Goal: Transaction & Acquisition: Purchase product/service

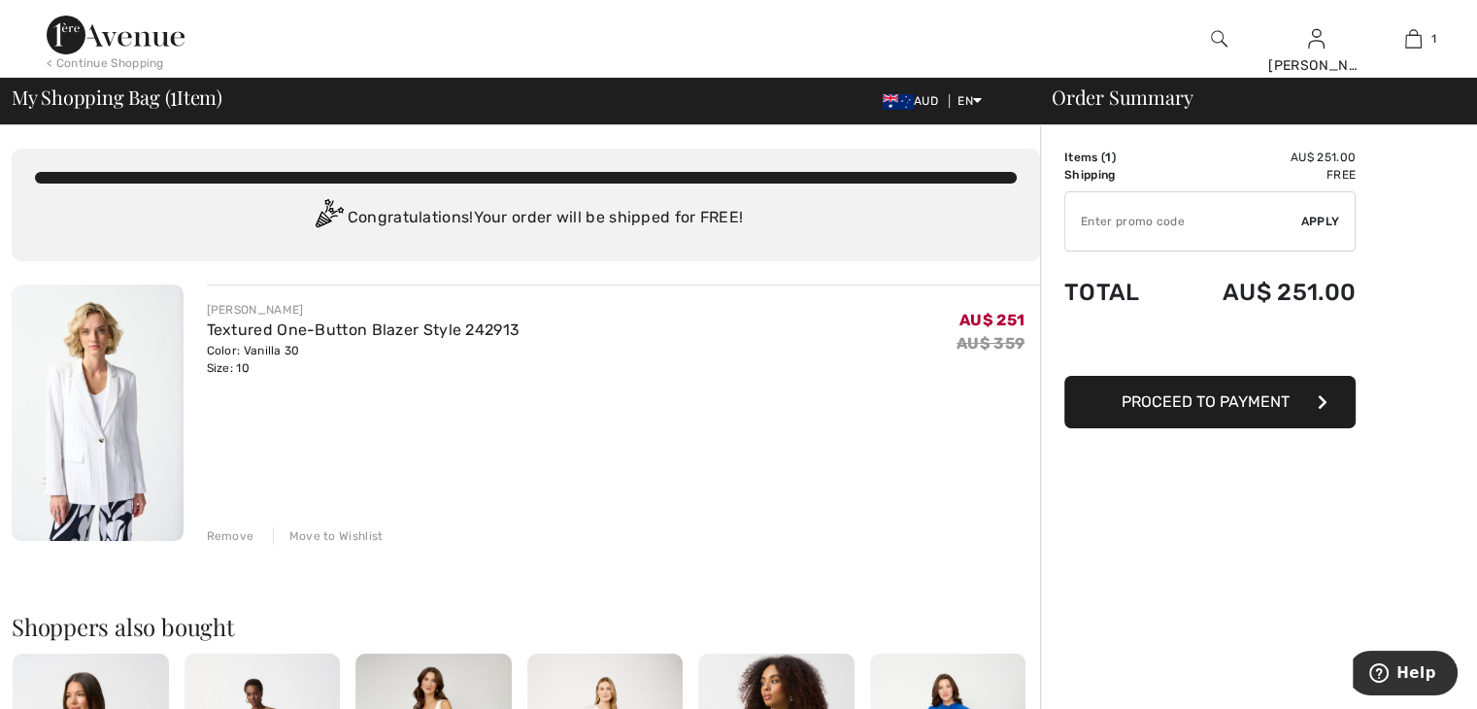
click at [1153, 397] on span "Proceed to Payment" at bounding box center [1205, 401] width 168 height 18
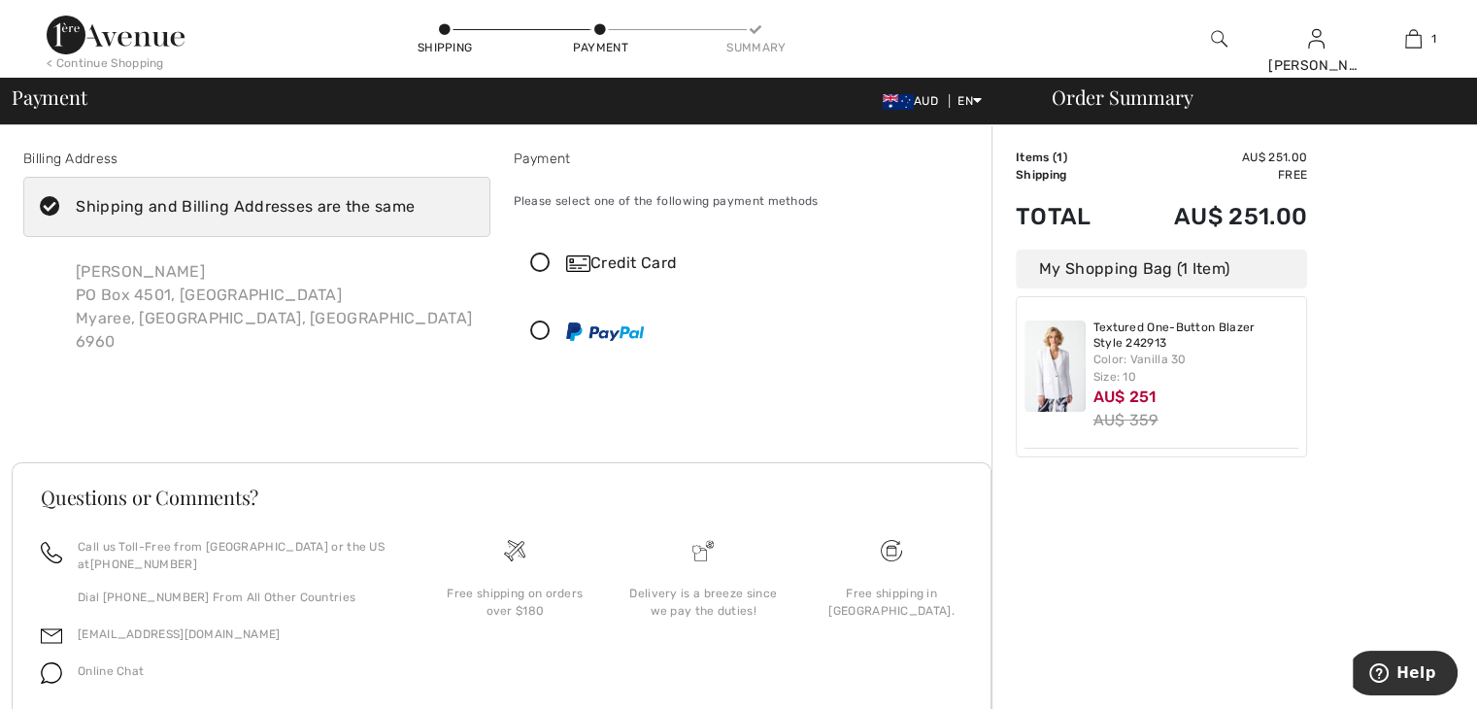
click at [536, 258] on icon at bounding box center [540, 263] width 51 height 20
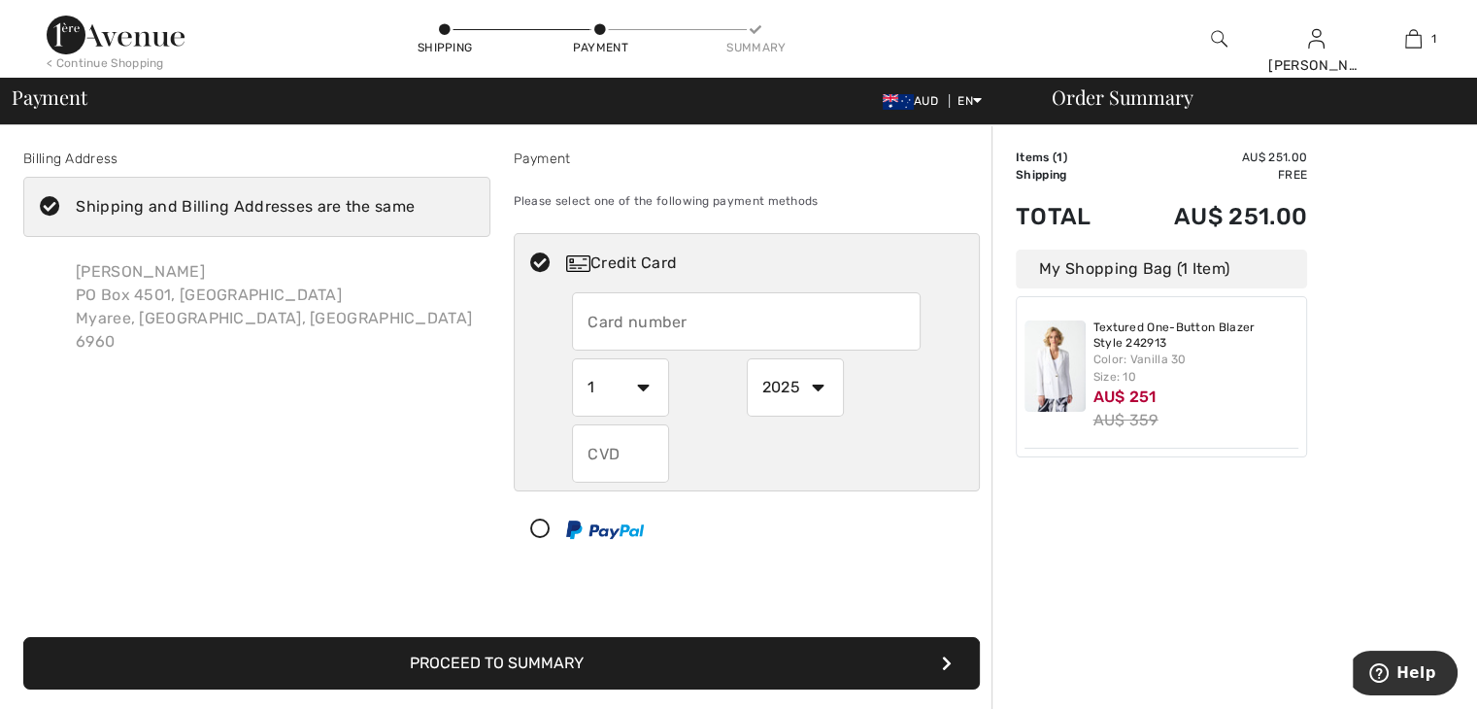
click at [609, 316] on input "text" at bounding box center [746, 321] width 349 height 58
type input "5229800788113642"
click at [642, 386] on select "1 2 3 4 5 6 7 8 9 10 11 12" at bounding box center [620, 387] width 97 height 58
select select "4"
click at [572, 358] on select "1 2 3 4 5 6 7 8 9 10 11 12" at bounding box center [620, 387] width 97 height 58
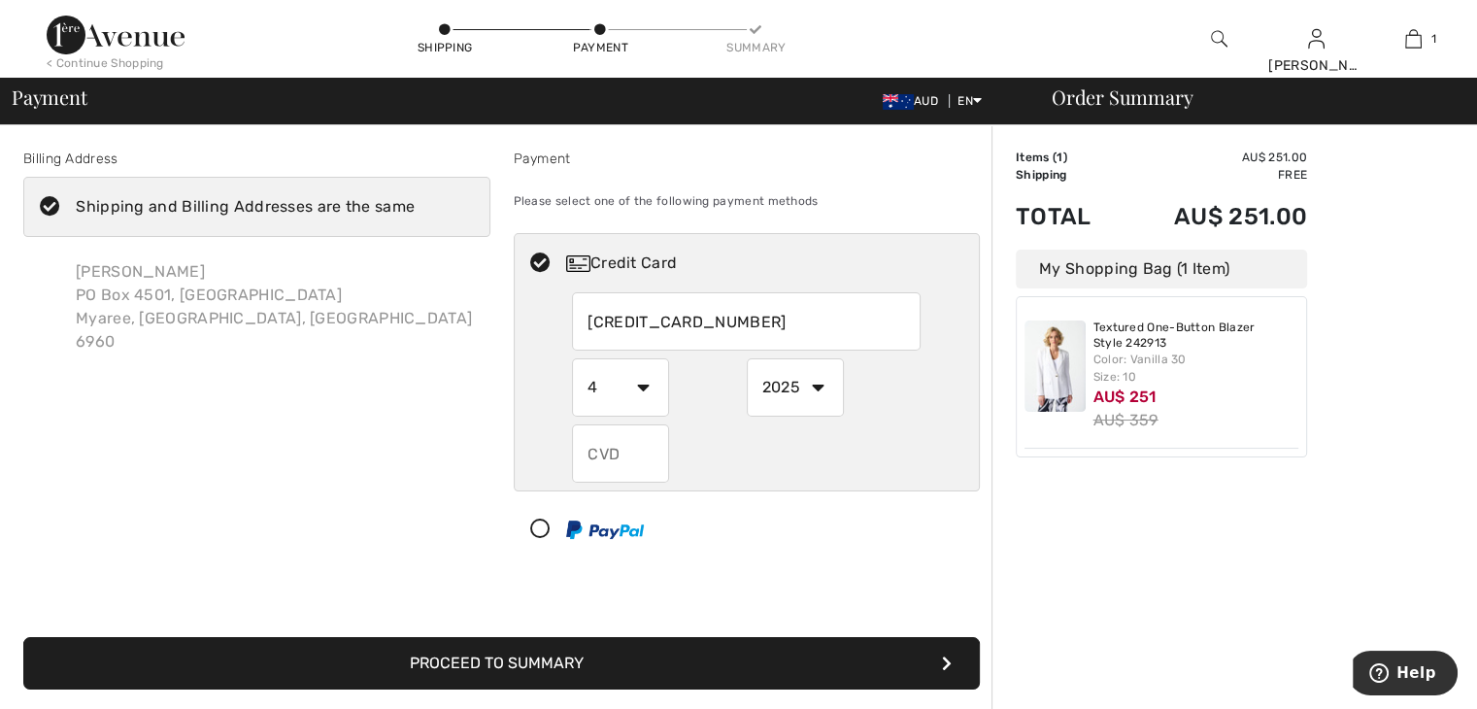
click at [816, 387] on select "2025 2026 2027 2028 2029 2030 2031 2032 2033 2034 2035" at bounding box center [795, 387] width 97 height 58
select select "2026"
click at [747, 358] on select "2025 2026 2027 2028 2029 2030 2031 2032 2033 2034 2035" at bounding box center [795, 387] width 97 height 58
click at [587, 444] on input "text" at bounding box center [620, 453] width 97 height 58
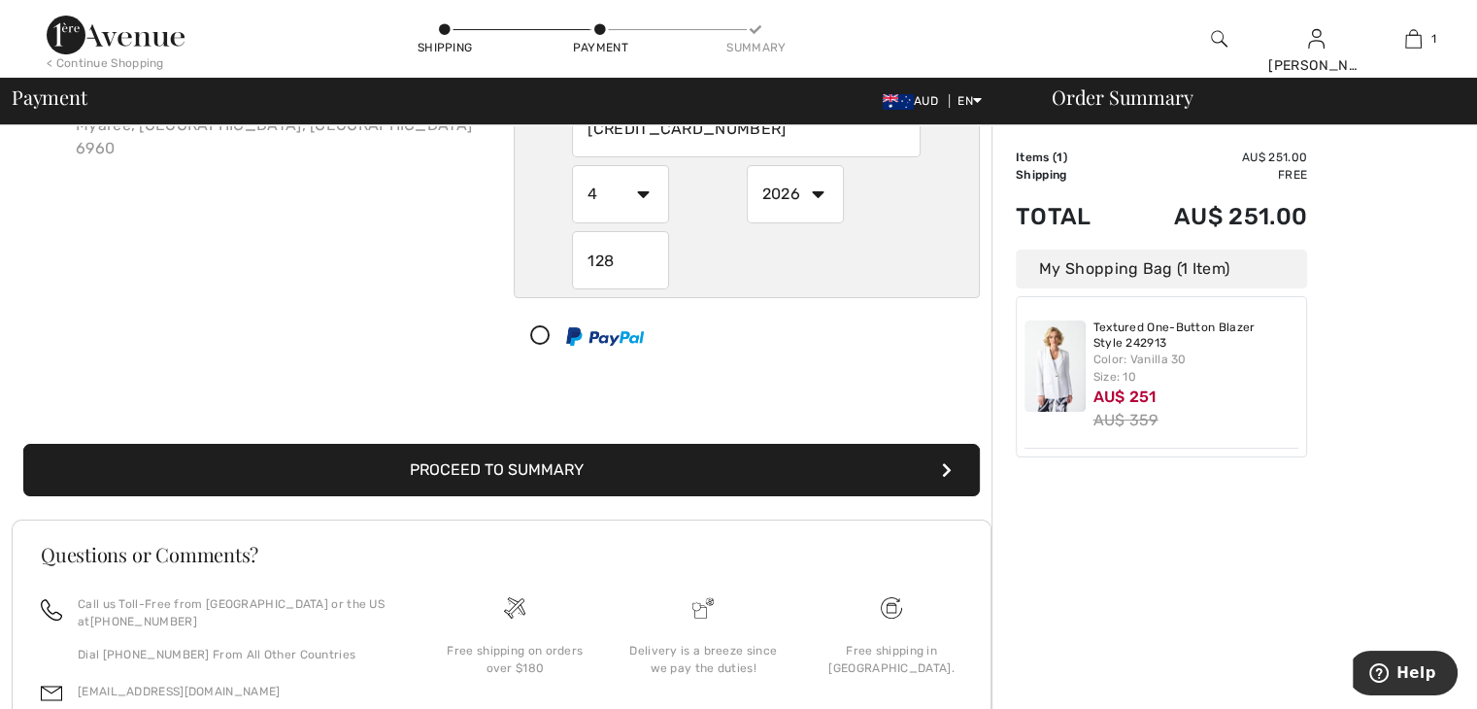
scroll to position [194, 0]
type input "128"
click at [502, 465] on button "Proceed to Summary" at bounding box center [501, 469] width 956 height 52
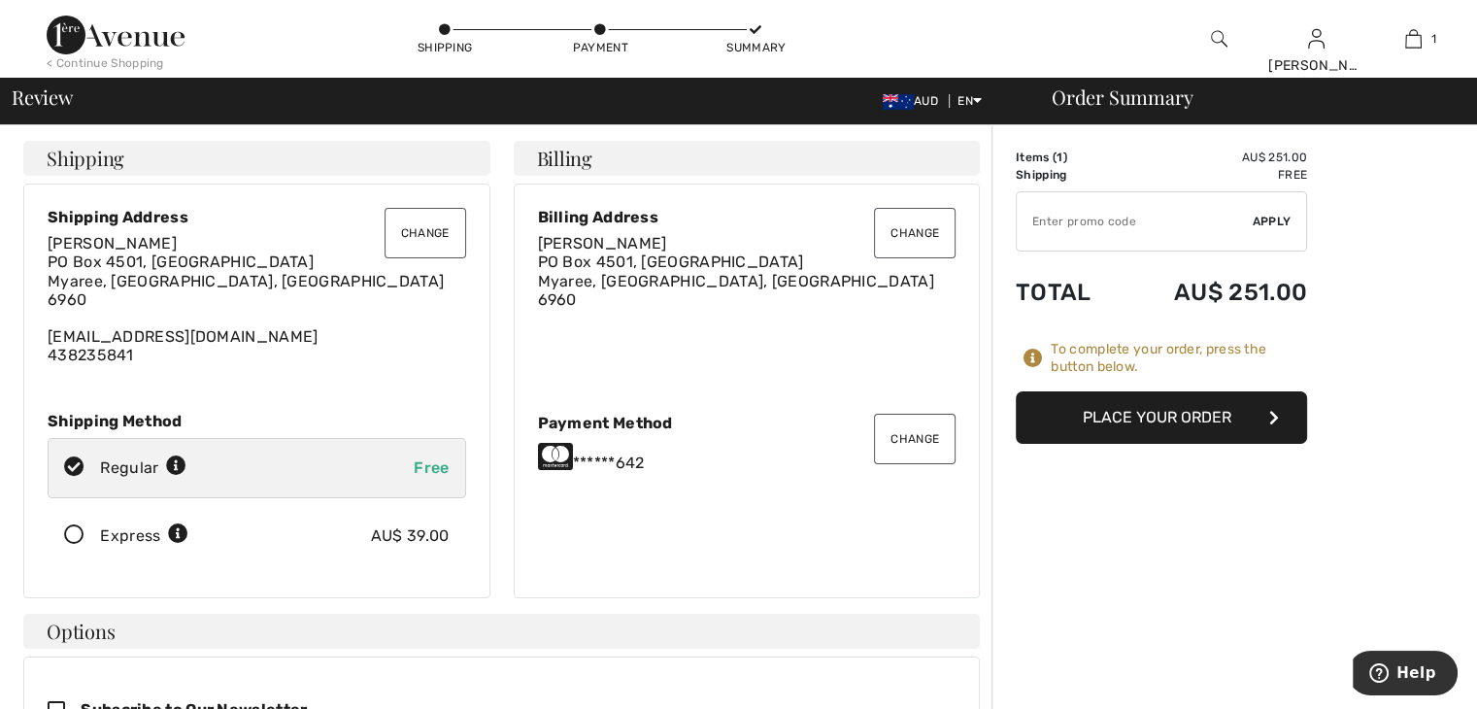
click at [1119, 416] on button "Place Your Order" at bounding box center [1161, 417] width 291 height 52
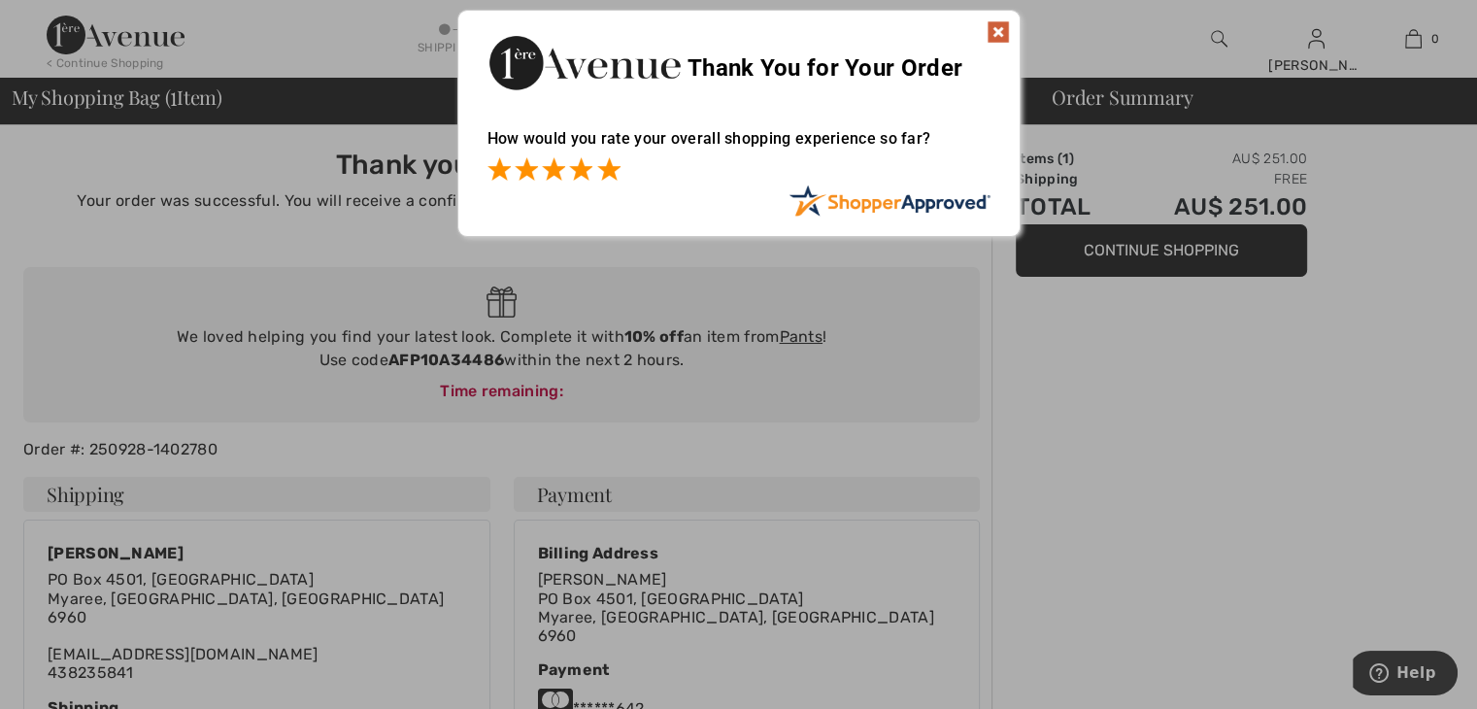
drag, startPoint x: 607, startPoint y: 171, endPoint x: 621, endPoint y: 171, distance: 14.6
click at [610, 171] on span at bounding box center [608, 168] width 23 height 23
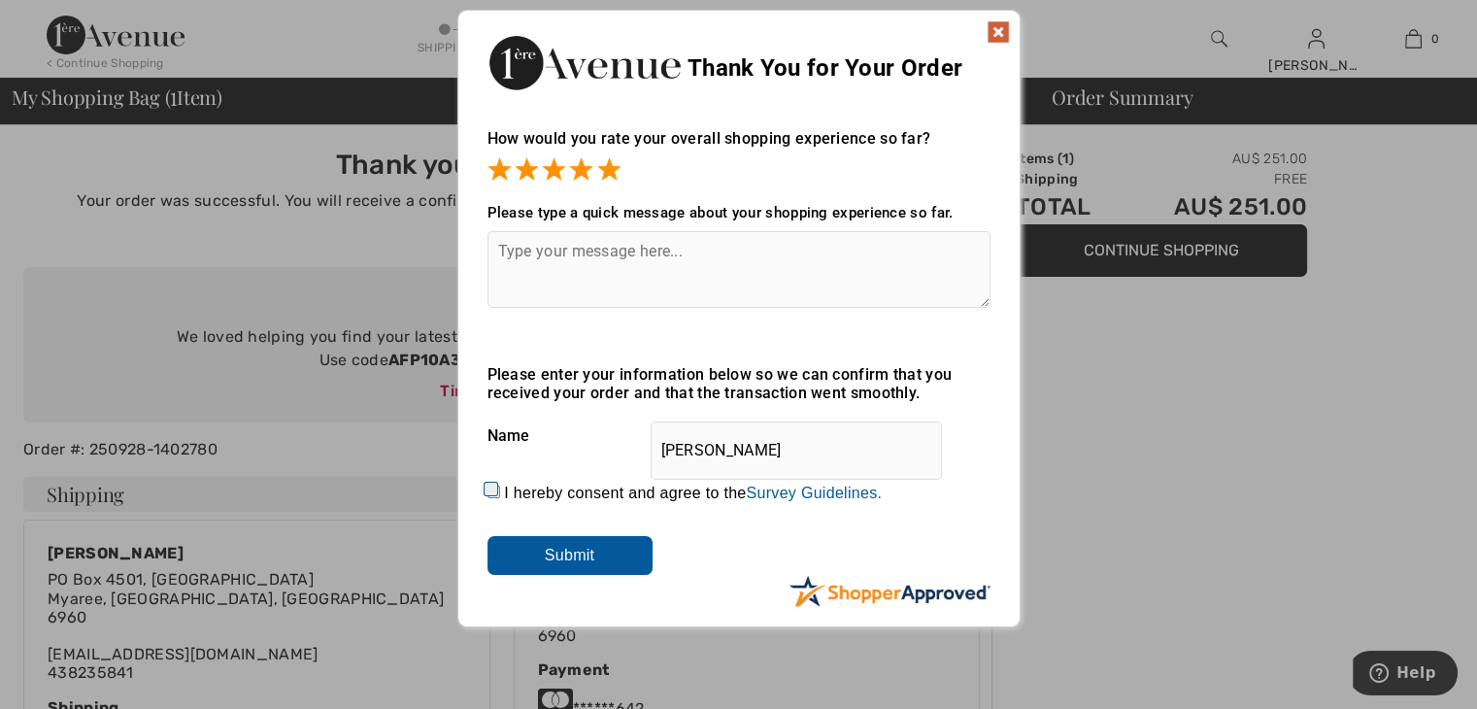
drag, startPoint x: 556, startPoint y: 553, endPoint x: 755, endPoint y: 405, distance: 248.4
click at [561, 552] on input "Submit" at bounding box center [569, 555] width 165 height 39
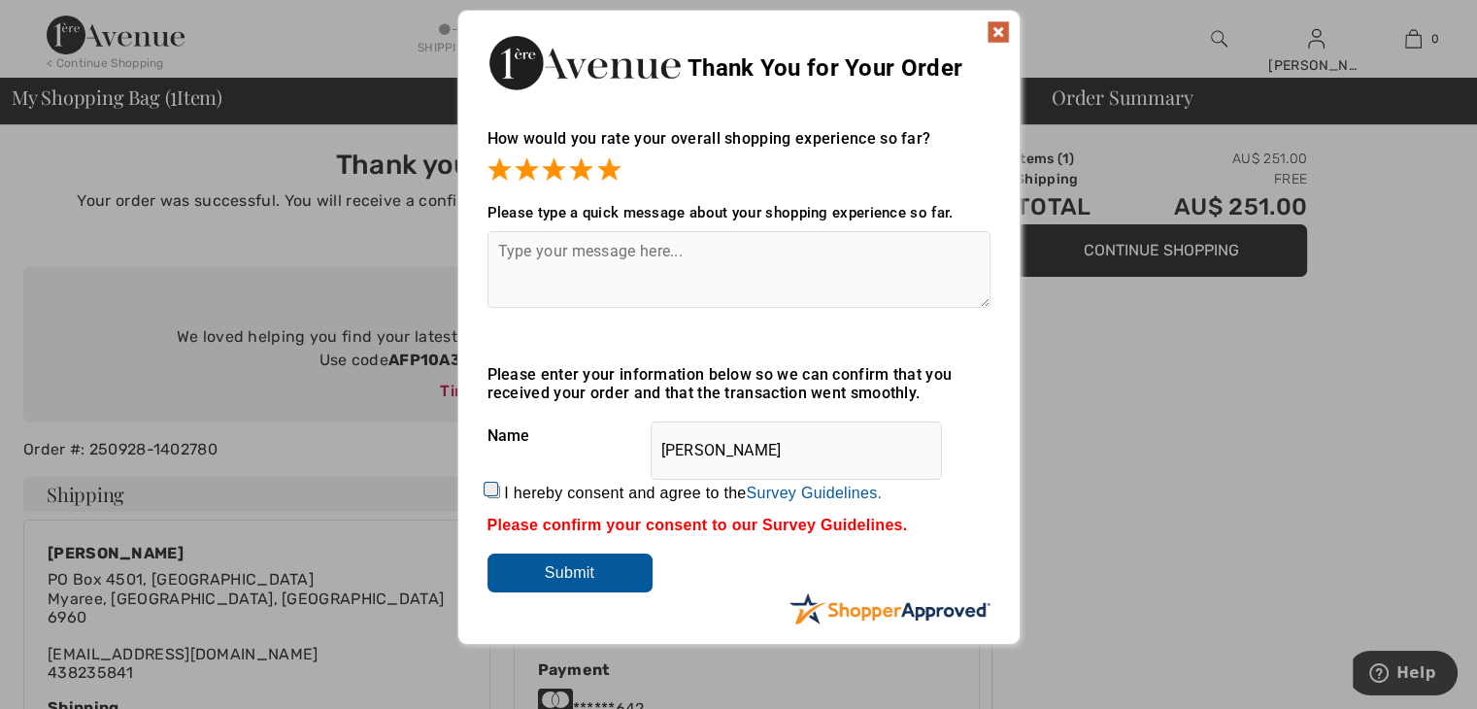
click at [999, 25] on img at bounding box center [998, 31] width 23 height 23
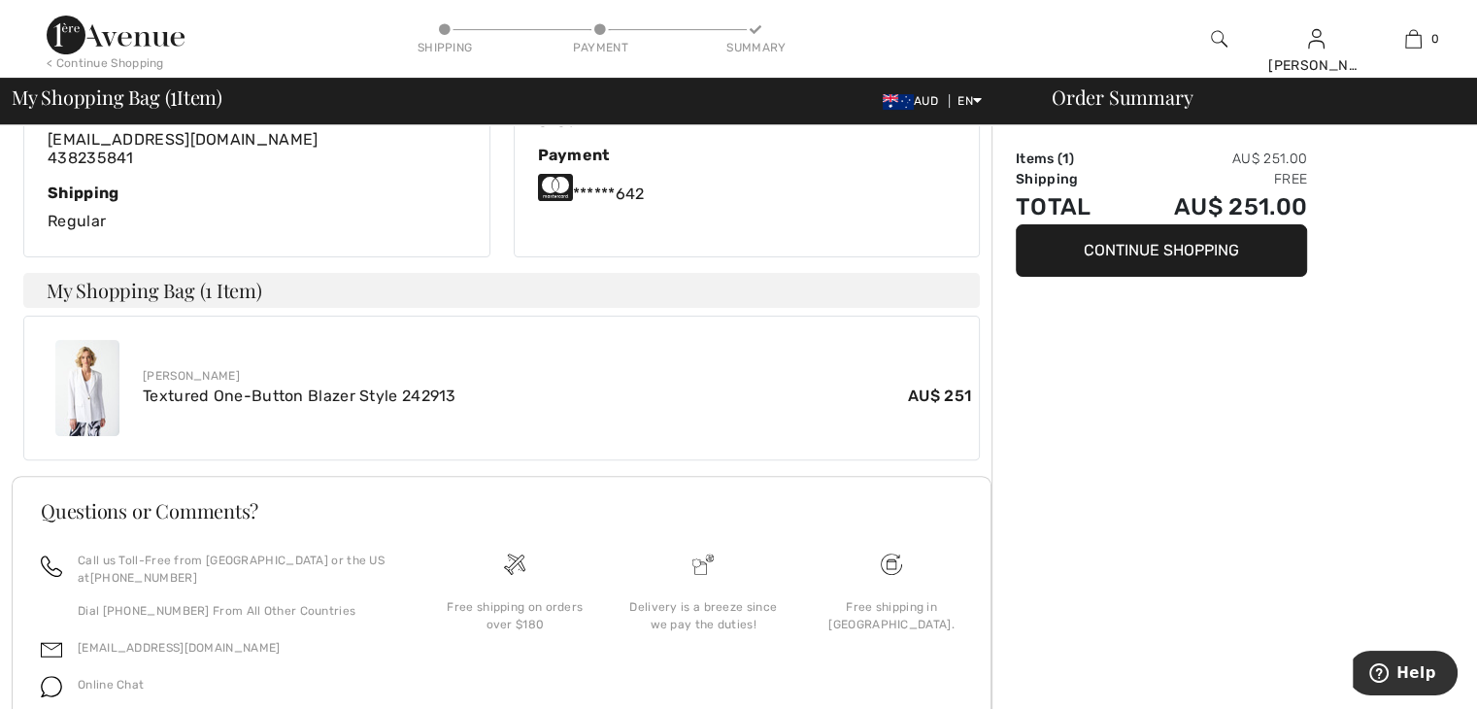
scroll to position [485, 0]
